Goal: Task Accomplishment & Management: Complete application form

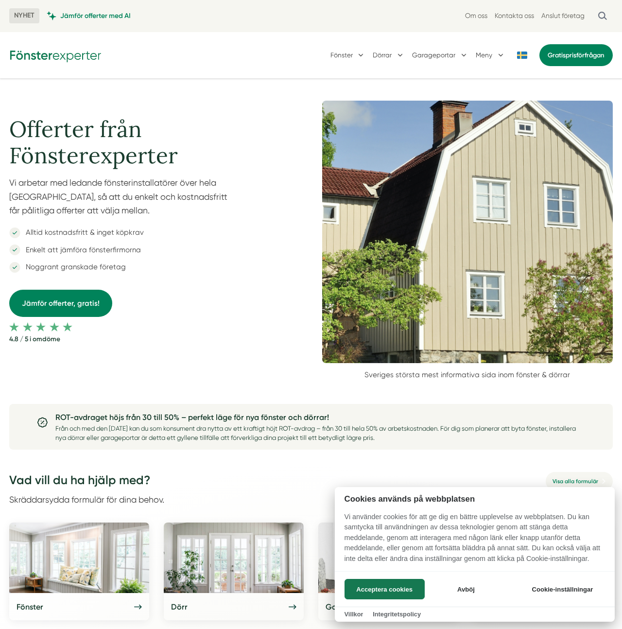
click at [77, 226] on div at bounding box center [311, 314] width 622 height 629
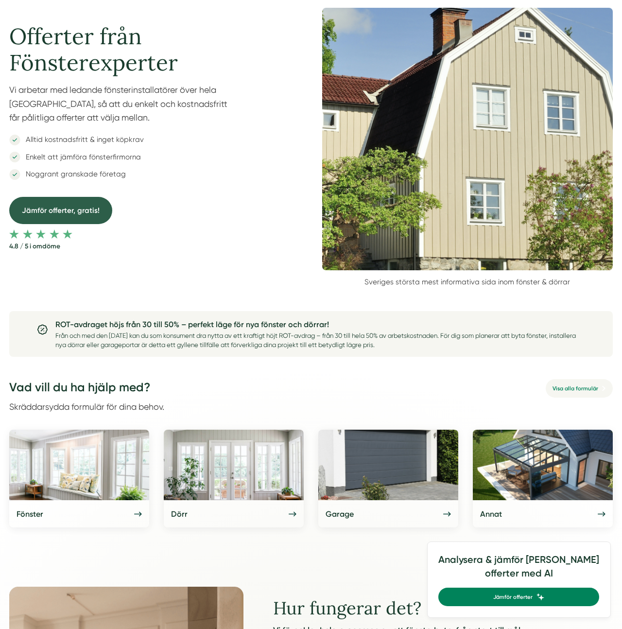
click at [79, 209] on link "Jämför offerter, gratis!" at bounding box center [60, 210] width 103 height 27
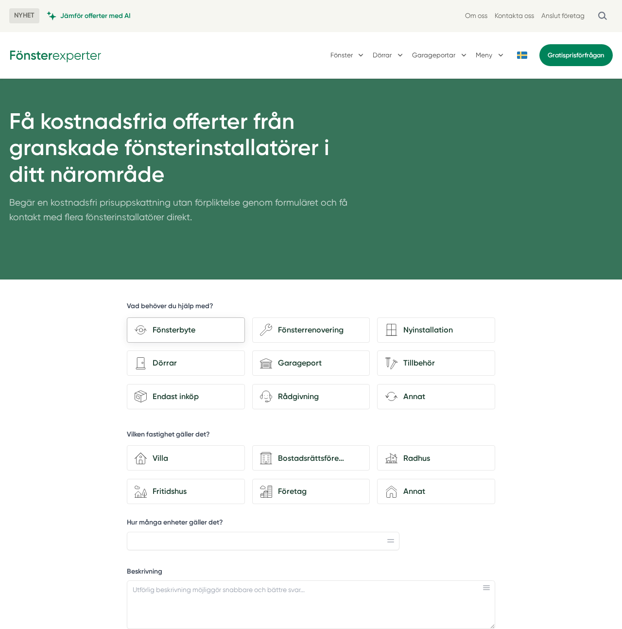
click at [191, 332] on div "Fönsterbyte" at bounding box center [192, 330] width 90 height 13
click at [0, 0] on input "Fönsterbyte" at bounding box center [0, 0] width 0 height 0
click at [299, 363] on div "Garageport" at bounding box center [317, 363] width 90 height 13
click at [0, 0] on input "house-garage Garageport" at bounding box center [0, 0] width 0 height 0
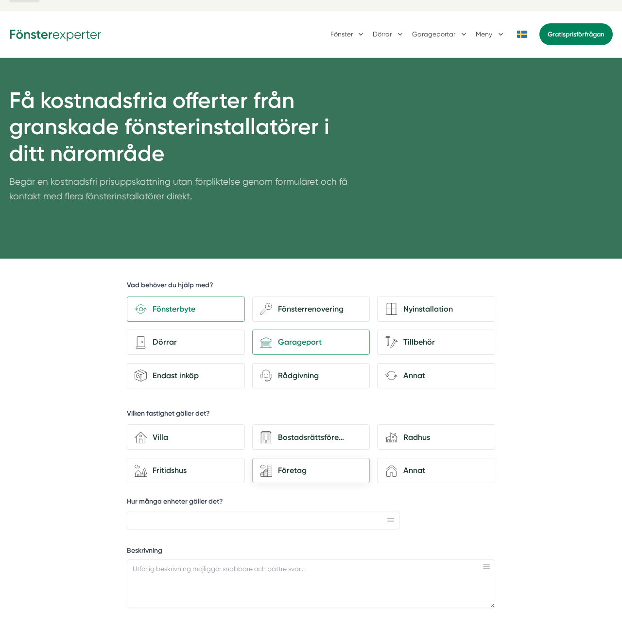
scroll to position [30, 0]
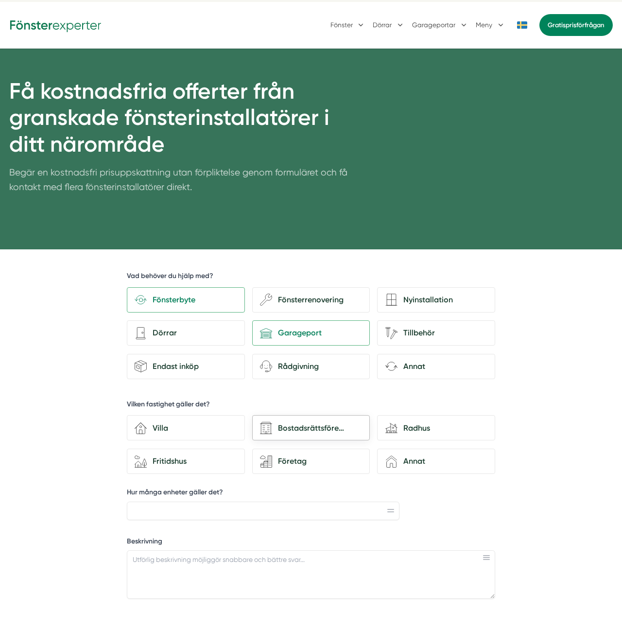
click at [283, 432] on div "Bostadsrättsförening" at bounding box center [317, 428] width 90 height 13
click at [0, 0] on input "Bostadsrättsförening" at bounding box center [0, 0] width 0 height 0
click at [211, 503] on input "Hur många enheter gäller det?" at bounding box center [263, 510] width 273 height 18
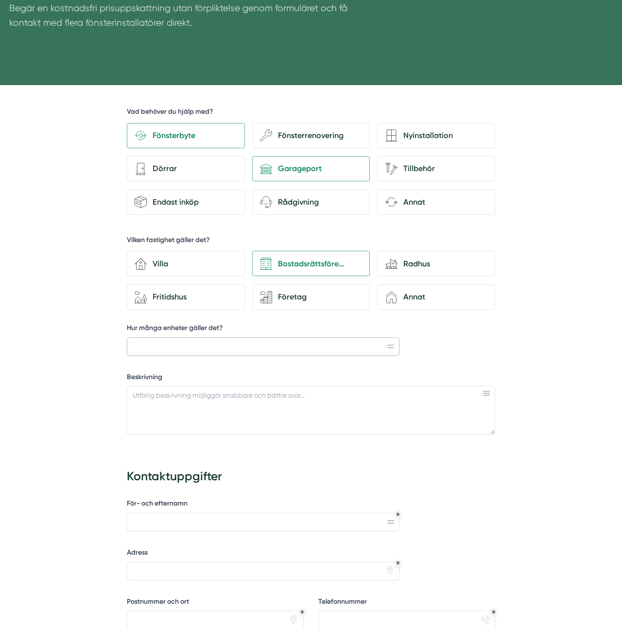
scroll to position [201, 0]
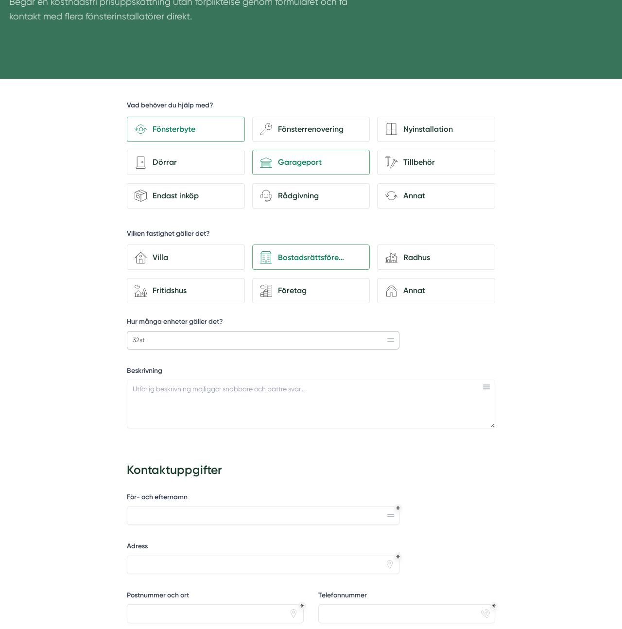
type input "32st"
click at [209, 431] on div "Beskrivning" at bounding box center [311, 401] width 368 height 70
click at [196, 400] on textarea "Beskrivning" at bounding box center [311, 403] width 368 height 49
type textarea ";"
paste textarea "Lorem Ipsum är en utfyllnadstext från tryck- och förlagsindustrin. Lorem ipsum …"
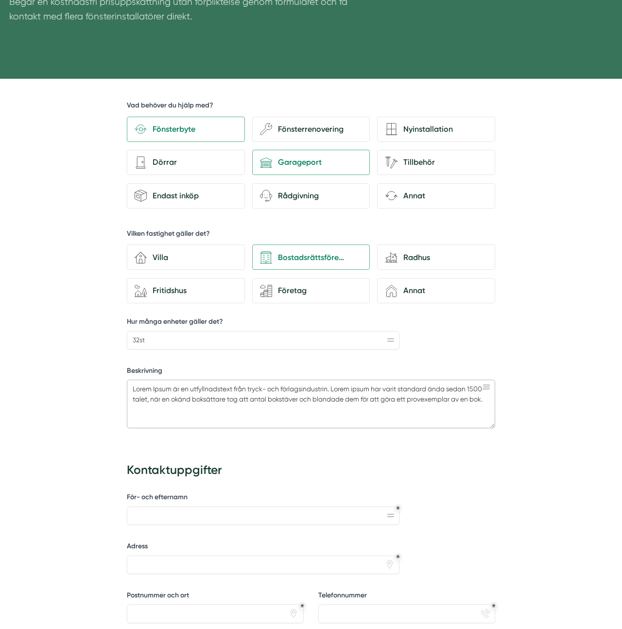
type textarea "Lorem Ipsum är en utfyllnadstext från tryck- och förlagsindustrin. Lorem ipsum …"
type input "Victor checkar läget"
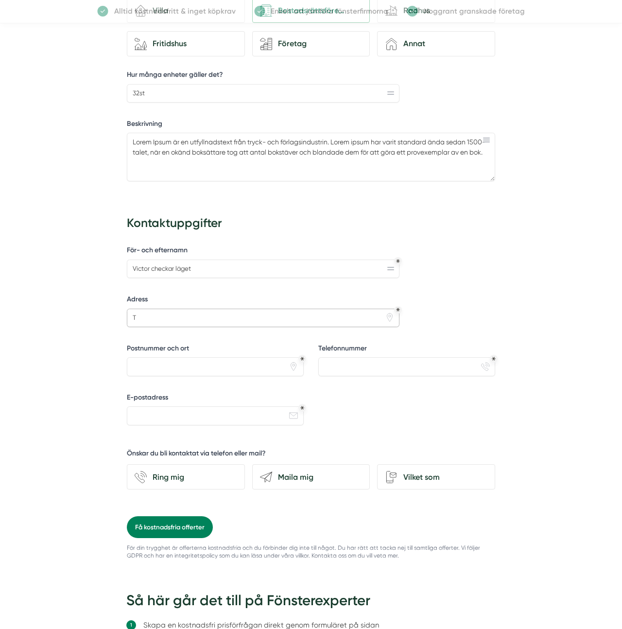
scroll to position [451, 0]
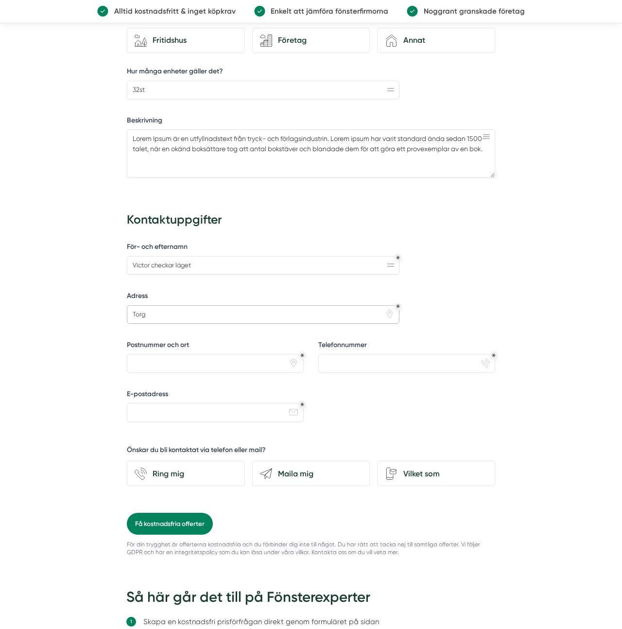
type input "Torgg"
type input "nedre tjärnavägen 309"
type input "78530 Gagnef"
type input "0739195910"
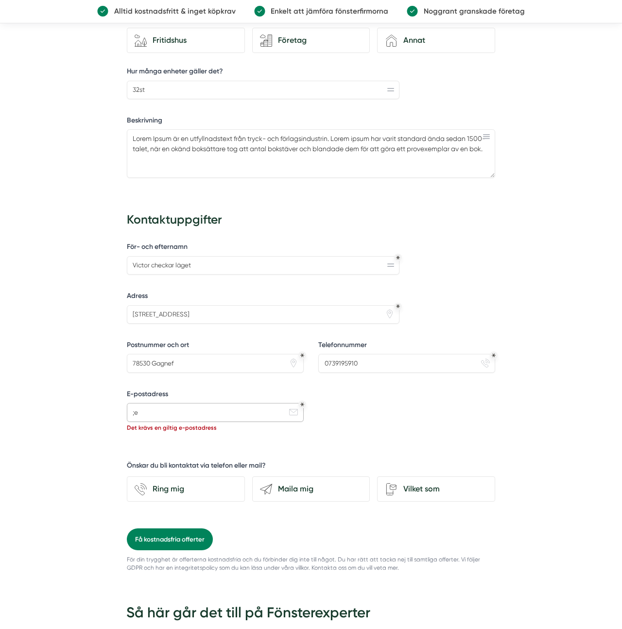
type input ";"
paste input "victor@smartproduktion.se"
type input "victor@smartproduktion.se"
drag, startPoint x: 393, startPoint y: 405, endPoint x: 274, endPoint y: 495, distance: 148.4
click at [391, 407] on div "För- och efternamn Victor checkar läget Adress nedre tjärnavägen 309 pin Postnu…" at bounding box center [311, 384] width 368 height 290
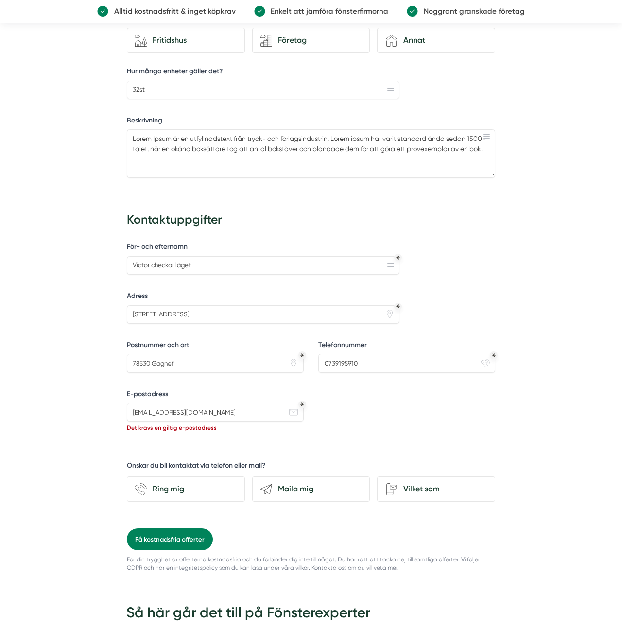
click at [166, 550] on div "För din trygghet är offerterna kostnadsfria och du förbinder dig inte till någo…" at bounding box center [311, 561] width 368 height 22
click at [170, 542] on button "Få kostnadsfria offerter" at bounding box center [170, 539] width 86 height 22
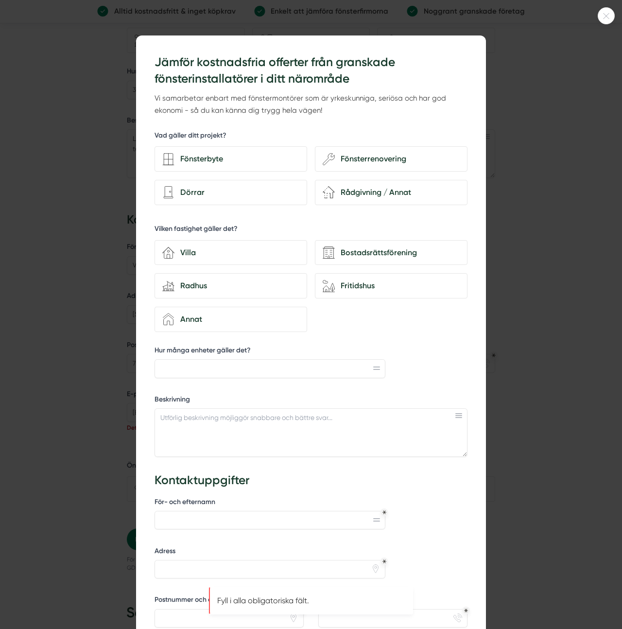
scroll to position [839, 0]
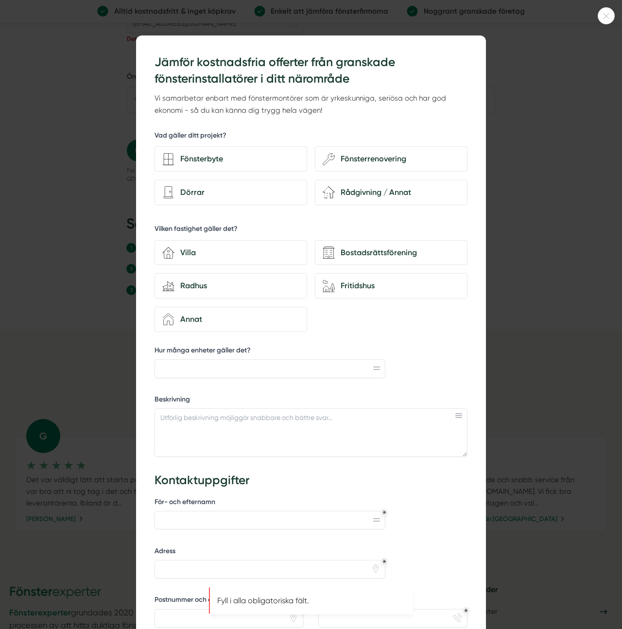
click at [83, 525] on div at bounding box center [311, 314] width 622 height 629
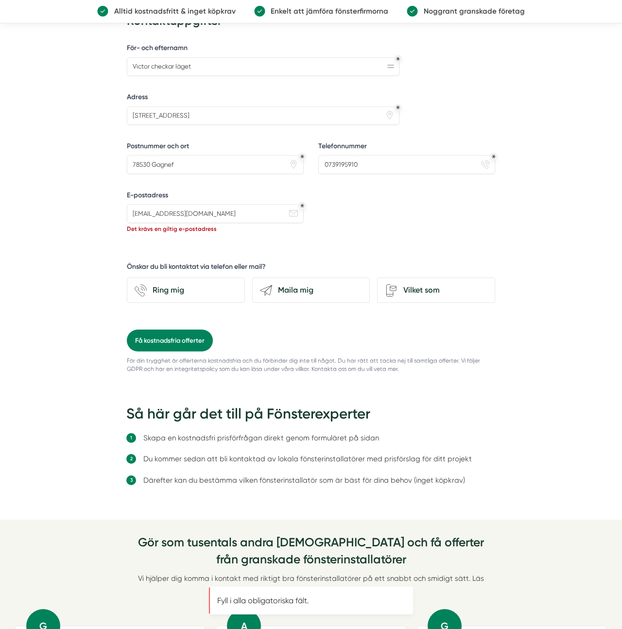
scroll to position [638, 0]
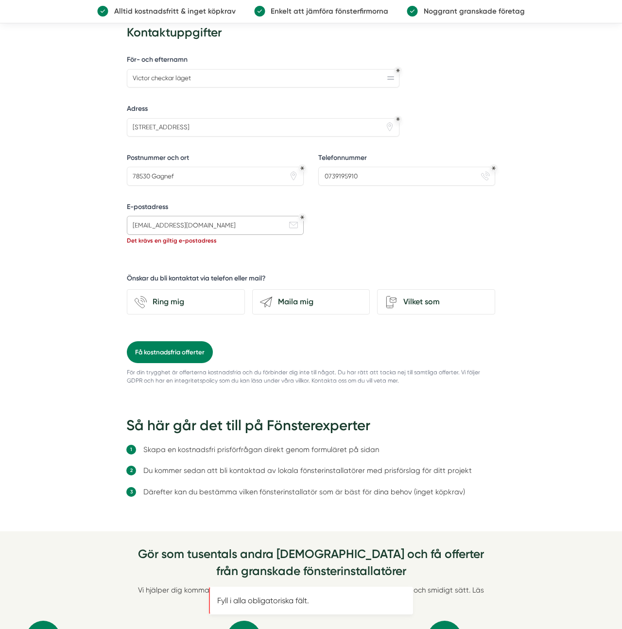
click at [196, 232] on input "victor@smartproduktion.se" at bounding box center [215, 225] width 177 height 18
click at [176, 228] on input "victor@smartproduktion.se" at bounding box center [215, 225] width 177 height 18
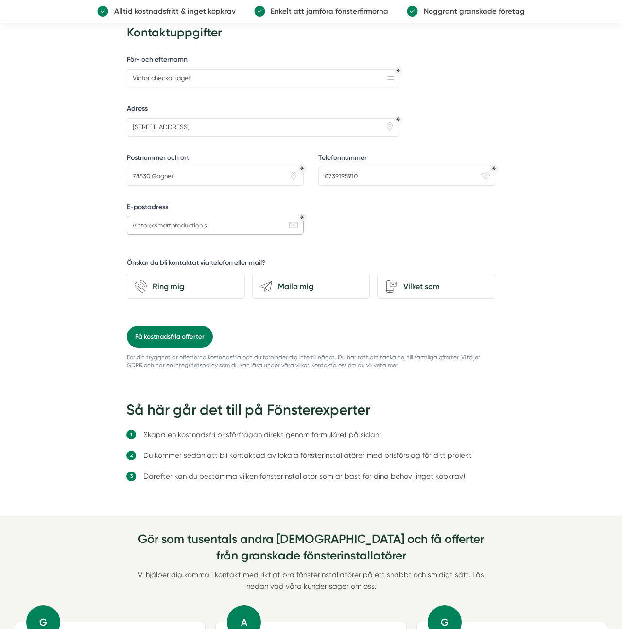
type input "victor@smartproduktion.se"
click at [187, 335] on button "Få kostnadsfria offerter" at bounding box center [170, 336] width 86 height 22
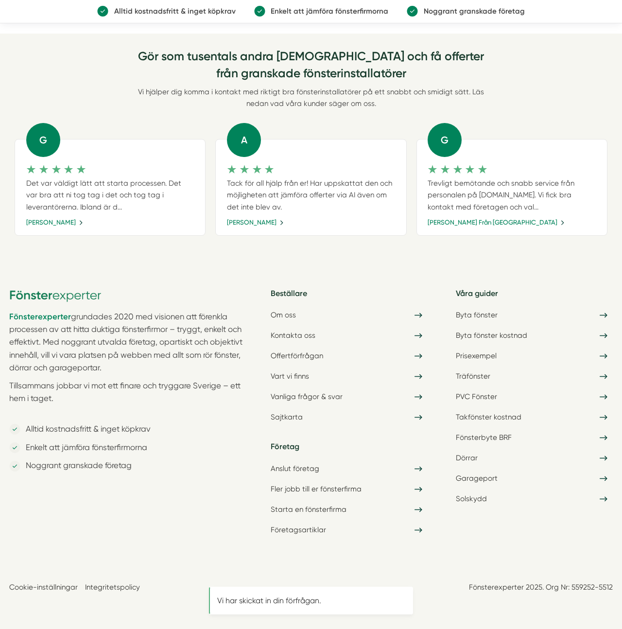
scroll to position [0, 0]
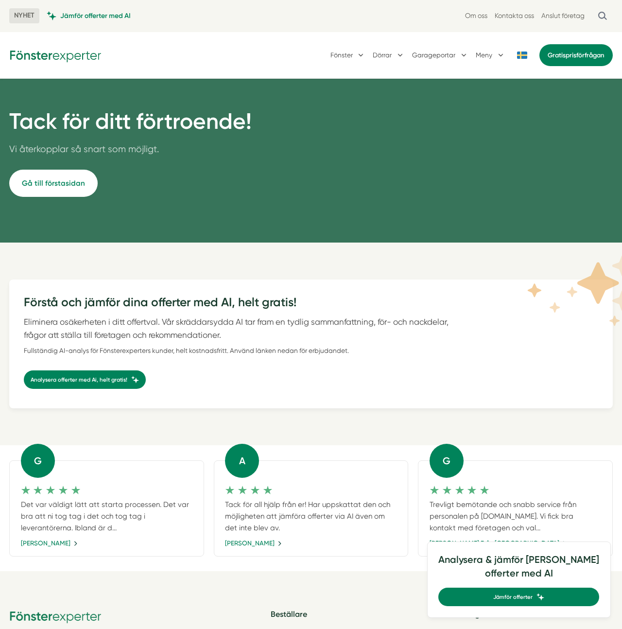
drag, startPoint x: 77, startPoint y: 63, endPoint x: 75, endPoint y: 51, distance: 11.7
click at [77, 62] on div "Fönster [GEOGRAPHIC_DATA] Garageportar Meny Gratis prisförfrågan" at bounding box center [310, 55] width 603 height 24
click at [75, 51] on img at bounding box center [55, 54] width 92 height 15
